Goal: Task Accomplishment & Management: Complete application form

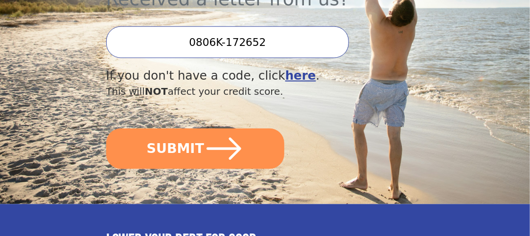
scroll to position [343, 0]
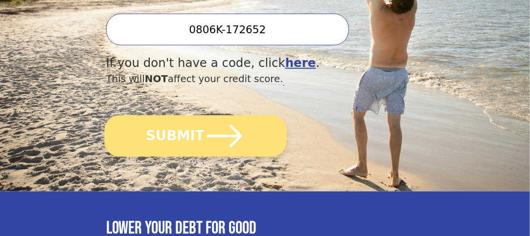
click at [198, 115] on button "SUBMIT" at bounding box center [195, 136] width 182 height 42
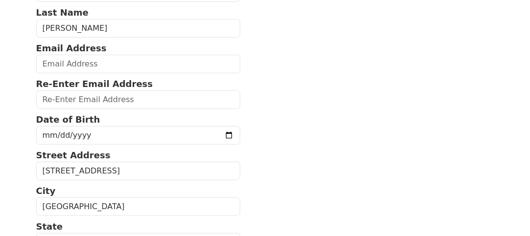
scroll to position [98, 0]
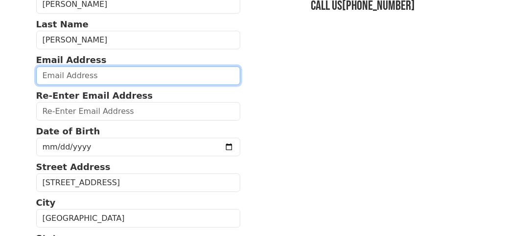
click at [157, 73] on input "email" at bounding box center [138, 76] width 204 height 19
type input "[EMAIL_ADDRESS][DOMAIN_NAME]"
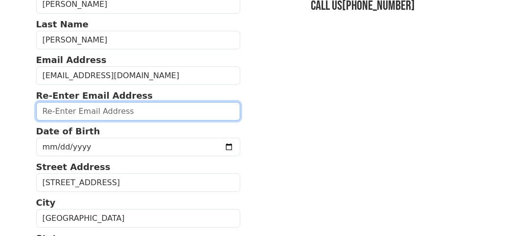
click at [134, 108] on input "email" at bounding box center [138, 111] width 204 height 19
type input "[EMAIL_ADDRESS][DOMAIN_NAME]"
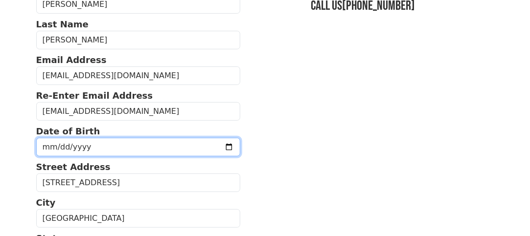
click at [117, 145] on input "date" at bounding box center [138, 147] width 204 height 19
type input "[DATE]"
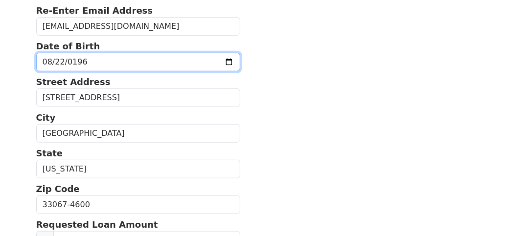
scroll to position [196, 0]
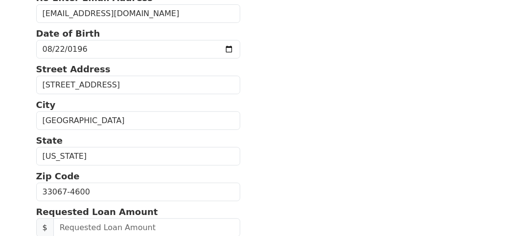
click at [379, 115] on section "First Name [PERSON_NAME] Last Name [PERSON_NAME] Email Address [EMAIL_ADDRESS][…" at bounding box center [265, 192] width 458 height 617
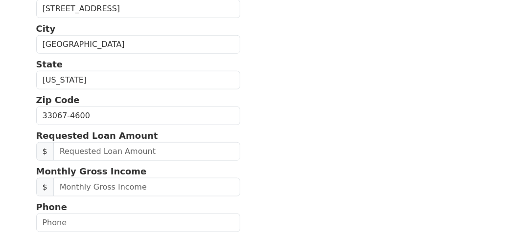
scroll to position [294, 0]
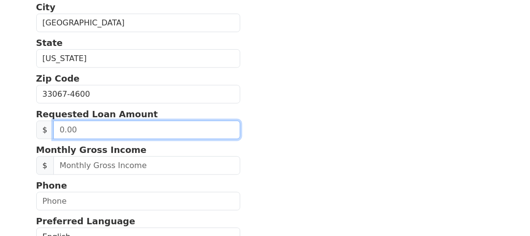
click at [199, 130] on input "text" at bounding box center [146, 130] width 187 height 19
type input "15,000.00"
click at [210, 121] on input "15,000.00" at bounding box center [146, 130] width 187 height 19
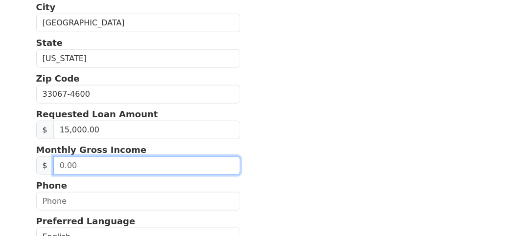
click at [164, 163] on input "text" at bounding box center [146, 166] width 187 height 19
type input "16,000.00"
click at [165, 158] on input "16,000.00" at bounding box center [146, 166] width 187 height 19
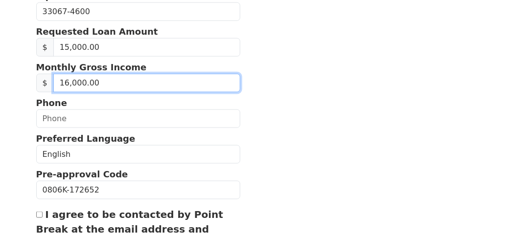
scroll to position [392, 0]
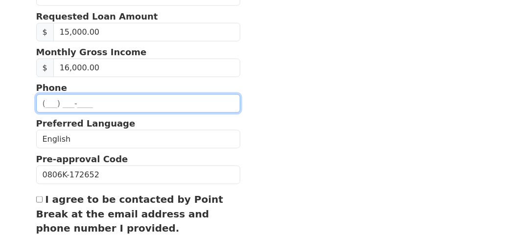
click at [99, 102] on input "text" at bounding box center [138, 103] width 204 height 19
type input "[PHONE_NUMBER]"
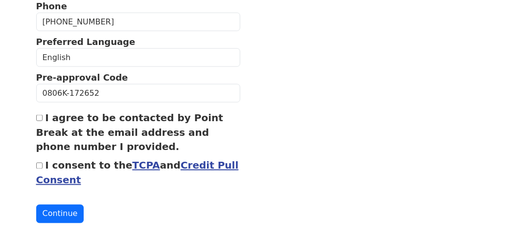
scroll to position [480, 0]
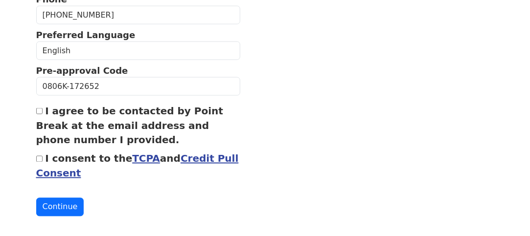
click at [40, 108] on input "I agree to be contacted by Point Break at the email address and phone number I …" at bounding box center [39, 111] width 6 height 6
checkbox input "true"
click at [41, 156] on input "I consent to the TCPA and Credit Pull Consent" at bounding box center [39, 159] width 6 height 6
checkbox input "true"
click at [56, 198] on button "Continue" at bounding box center [60, 207] width 48 height 19
